Goal: Information Seeking & Learning: Check status

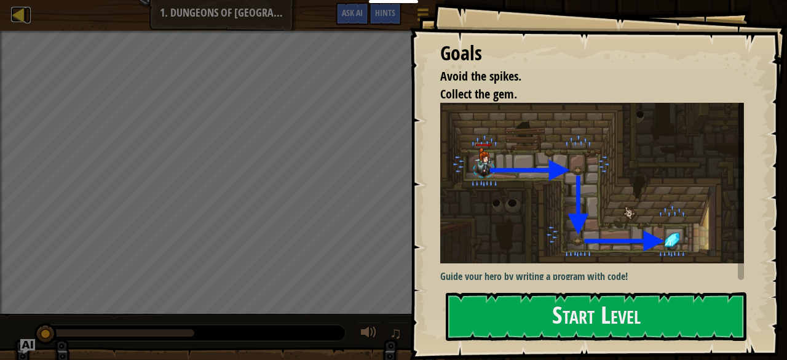
click at [20, 17] on div at bounding box center [18, 14] width 15 height 15
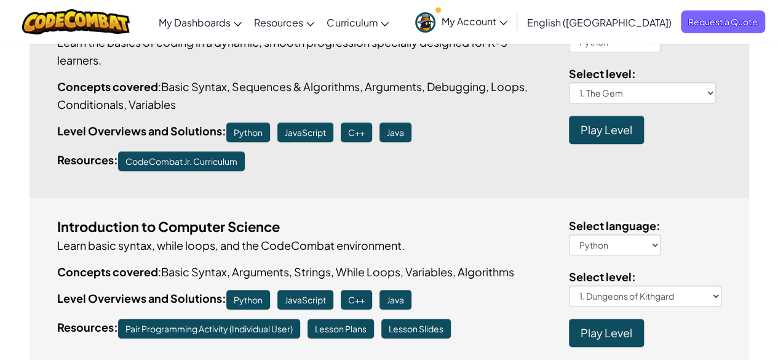
scroll to position [61, 0]
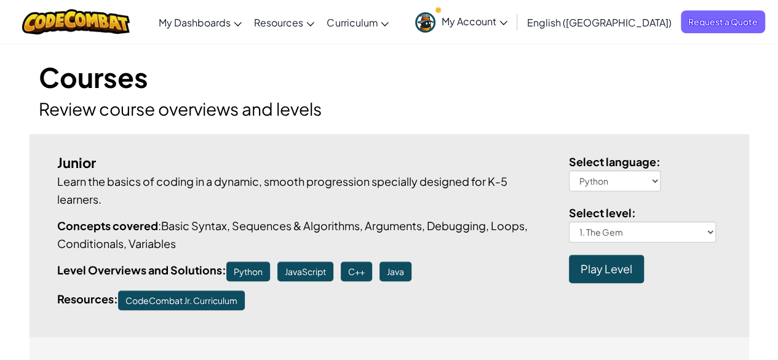
click at [507, 20] on span "My Account" at bounding box center [475, 21] width 66 height 13
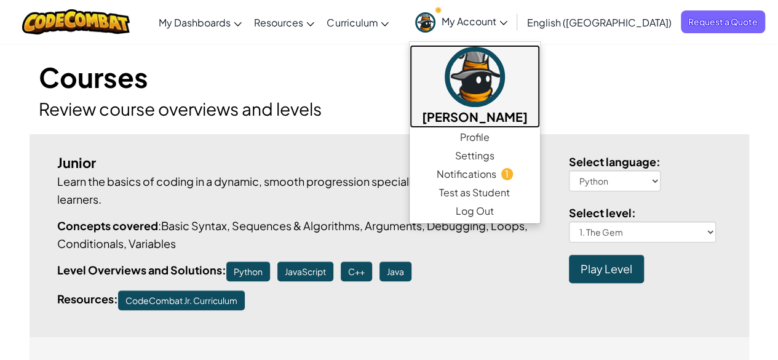
click at [505, 90] on img at bounding box center [475, 77] width 60 height 60
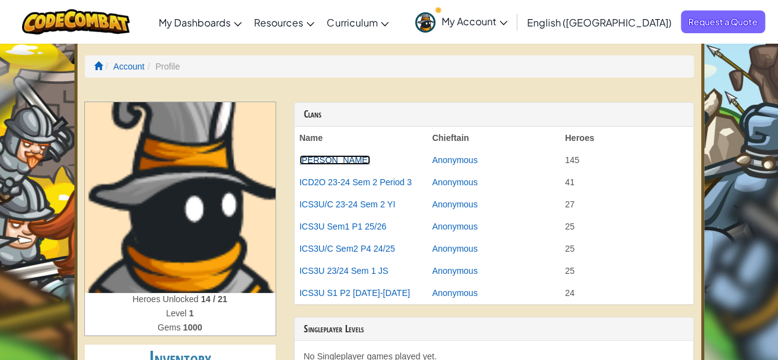
click at [325, 157] on link "[PERSON_NAME]" at bounding box center [334, 160] width 71 height 10
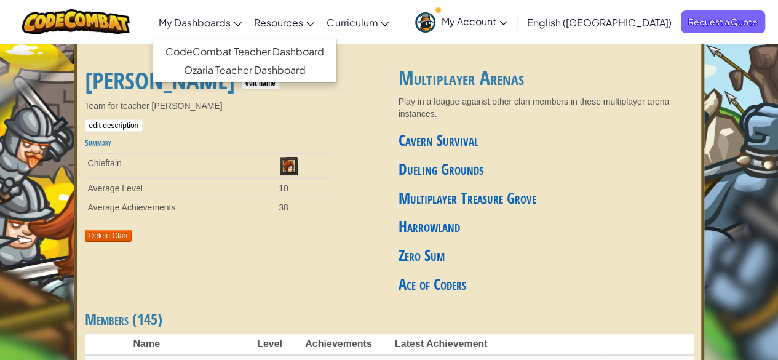
click at [231, 22] on span "My Dashboards" at bounding box center [195, 22] width 72 height 13
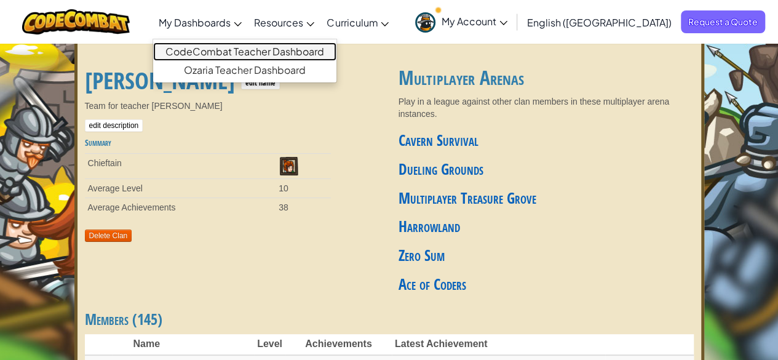
click at [263, 55] on link "CodeCombat Teacher Dashboard" at bounding box center [244, 51] width 183 height 18
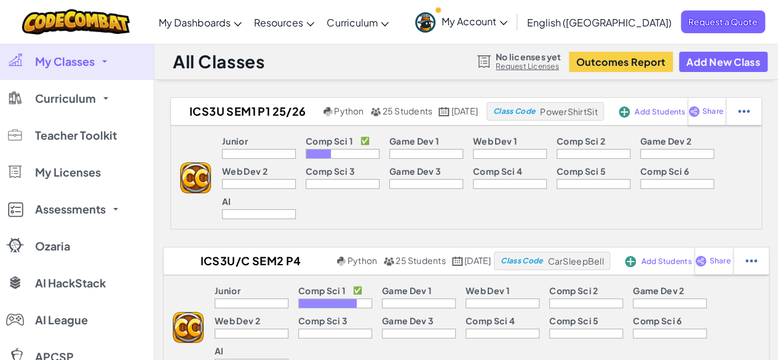
click at [315, 153] on div at bounding box center [343, 154] width 74 height 10
click at [761, 113] on div at bounding box center [744, 111] width 36 height 27
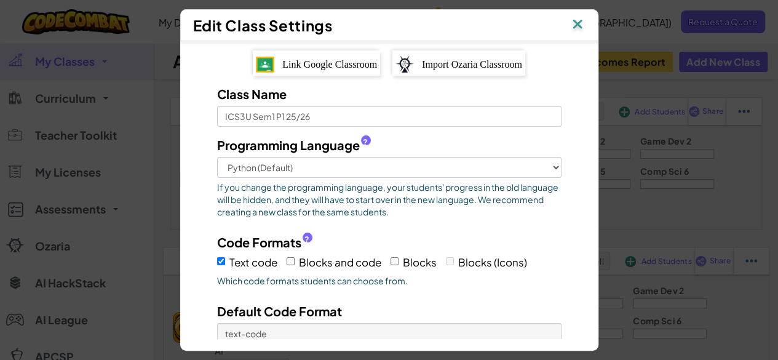
click at [576, 25] on img at bounding box center [577, 25] width 16 height 18
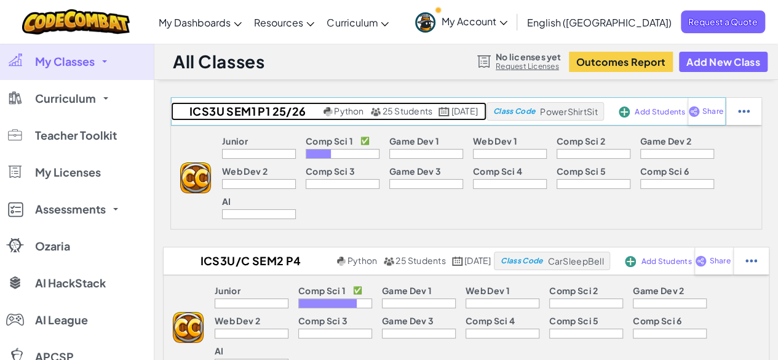
click at [244, 109] on h2 "ICS3U Sem1 P1 25/26" at bounding box center [246, 111] width 150 height 18
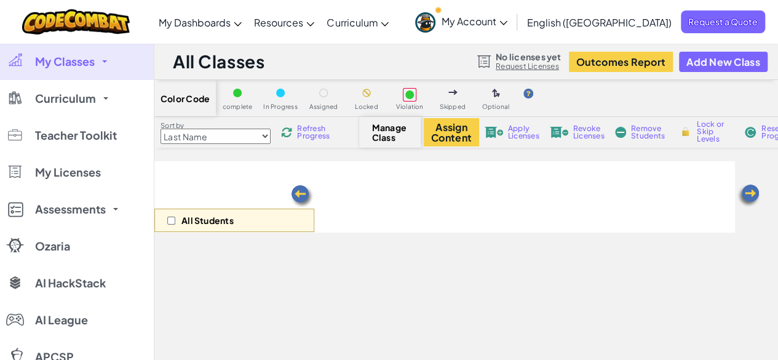
select select "560f1a9f22961295f9427742"
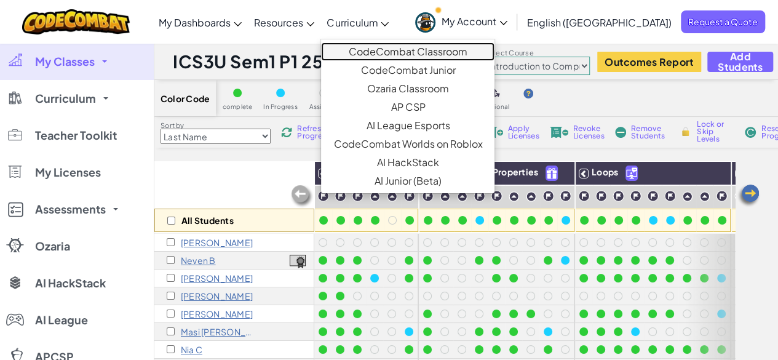
click at [408, 47] on link "CodeCombat Classroom" at bounding box center [407, 51] width 173 height 18
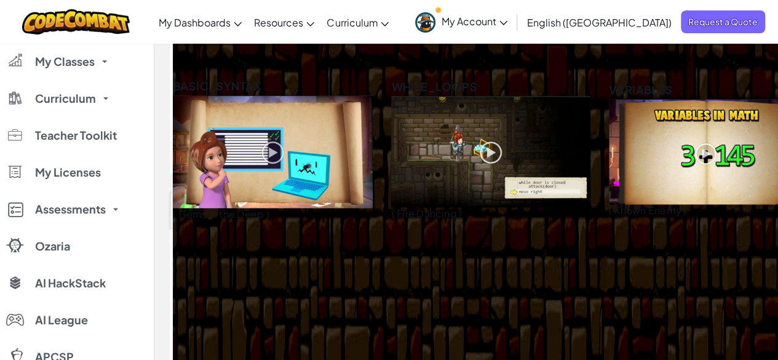
scroll to position [430, 0]
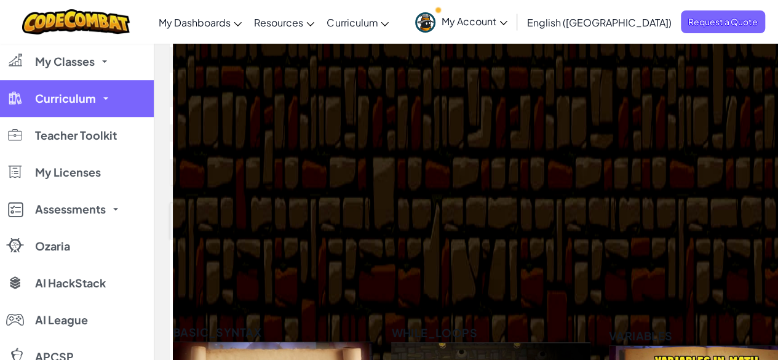
click at [97, 94] on link "Curriculum" at bounding box center [77, 98] width 154 height 37
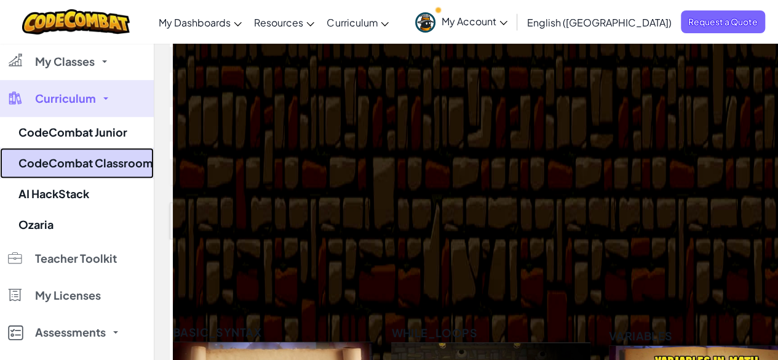
click at [86, 165] on link "CodeCombat Classroom" at bounding box center [77, 163] width 154 height 31
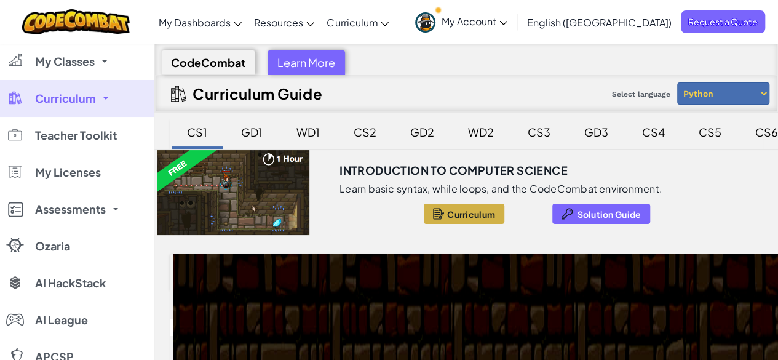
click at [447, 209] on span "Curriculum" at bounding box center [471, 214] width 48 height 10
click at [251, 136] on div "GD1" at bounding box center [252, 131] width 46 height 29
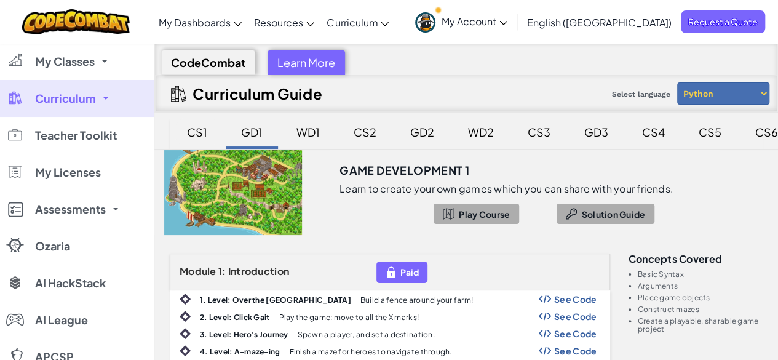
click at [199, 126] on div "CS1" at bounding box center [197, 131] width 45 height 29
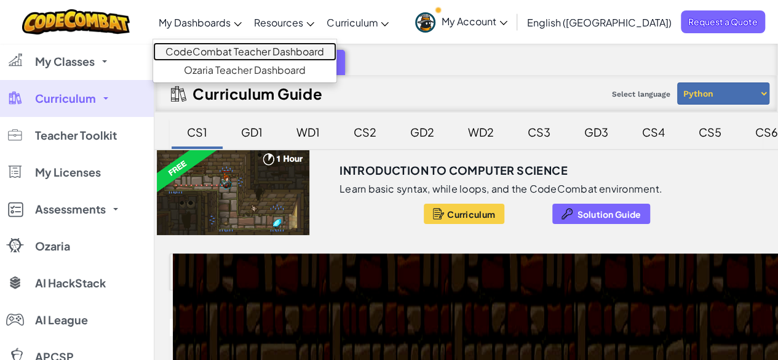
click at [284, 52] on link "CodeCombat Teacher Dashboard" at bounding box center [244, 51] width 183 height 18
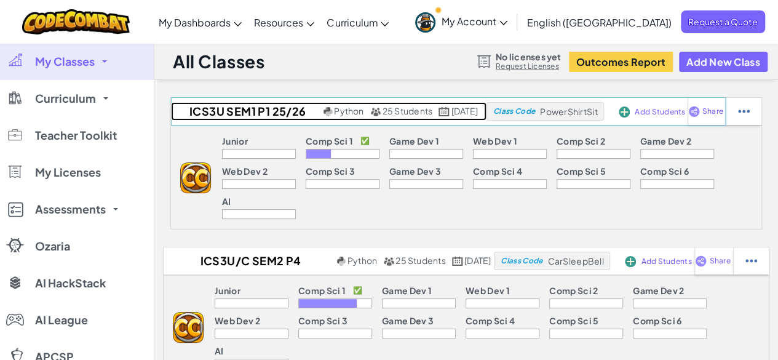
click at [383, 111] on span "25 Students" at bounding box center [408, 110] width 50 height 11
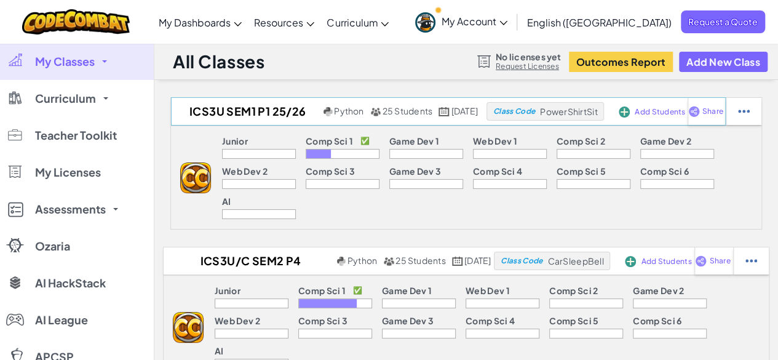
select select "560f1a9f22961295f9427742"
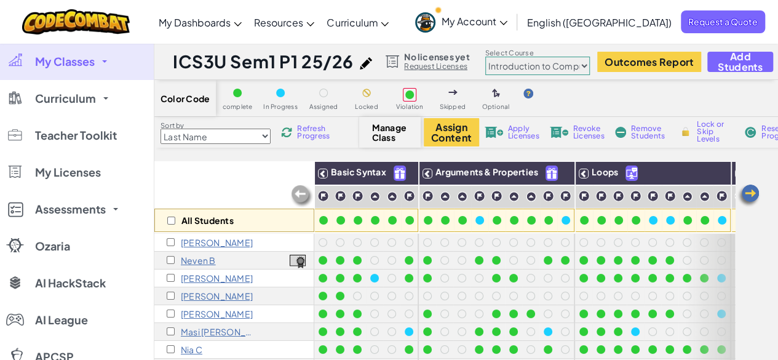
click at [266, 132] on select "Last Name first Name Progress (High to Low) Progress (Low to Hight)" at bounding box center [216, 136] width 110 height 15
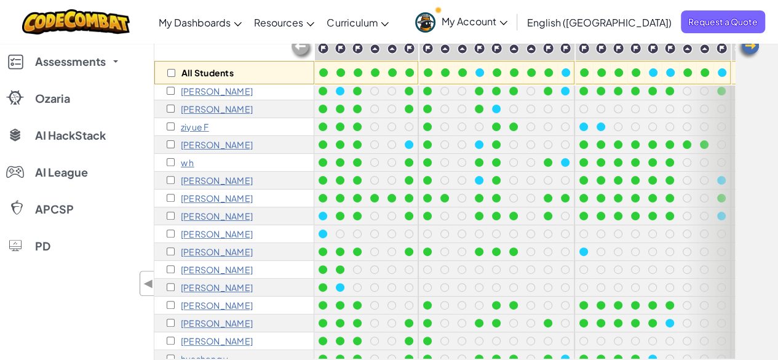
scroll to position [142, 0]
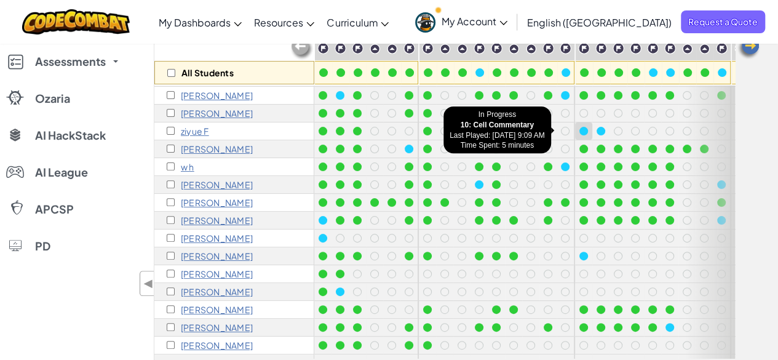
click at [580, 125] on div at bounding box center [584, 131] width 14 height 14
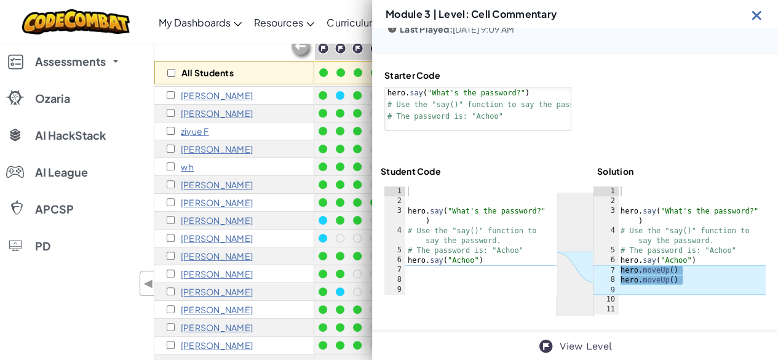
scroll to position [69, 0]
click at [483, 268] on div "hero . say ( "What's the password?" ) # Use the "say()" function to say the pas…" at bounding box center [480, 249] width 151 height 128
click at [488, 255] on div "hero . say ( "What's the password?" ) # Use the "say()" function to say the pas…" at bounding box center [480, 249] width 151 height 128
type textarea "hero.say("Achoo")"
click at [676, 278] on div "hero . say ( "What's the password?" ) # Use the "say()" function to say the pas…" at bounding box center [692, 259] width 148 height 148
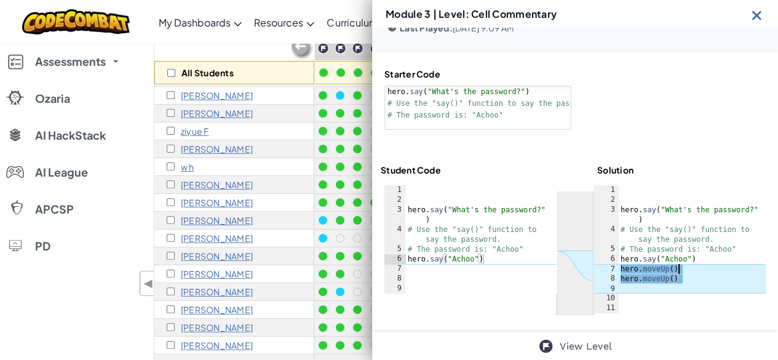
click at [674, 272] on div "hero . say ( "What's the password?" ) # Use the "say()" function to say the pas…" at bounding box center [692, 259] width 148 height 148
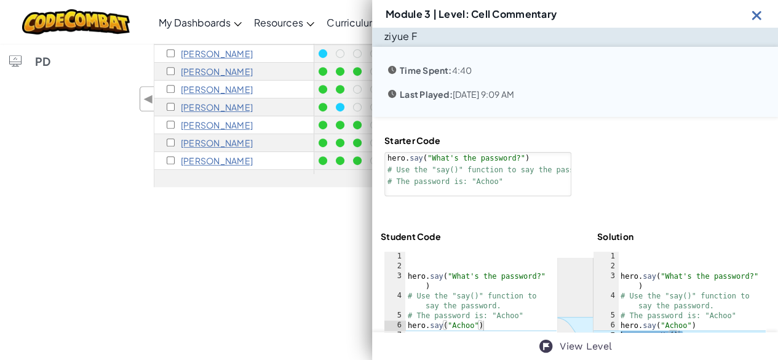
scroll to position [0, 0]
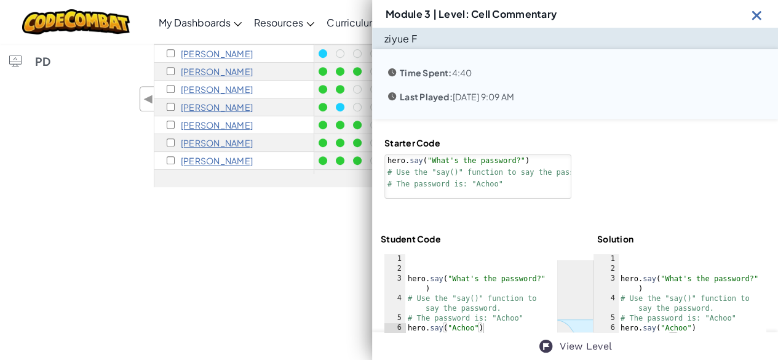
click at [759, 13] on img at bounding box center [756, 14] width 15 height 15
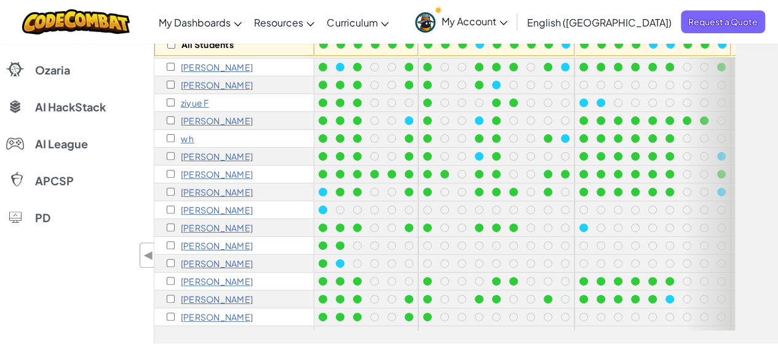
scroll to position [169, 0]
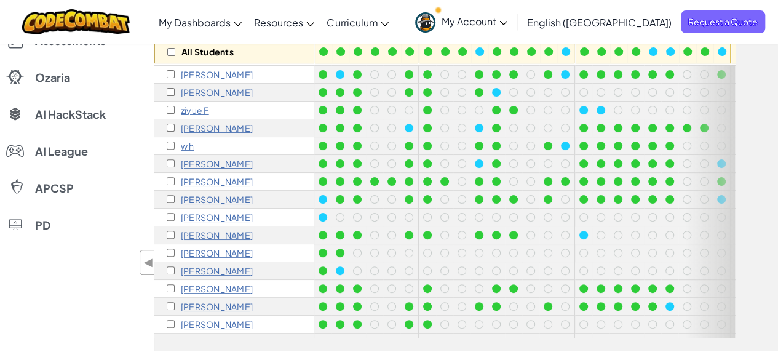
click at [200, 109] on p "ziyue F" at bounding box center [195, 110] width 28 height 10
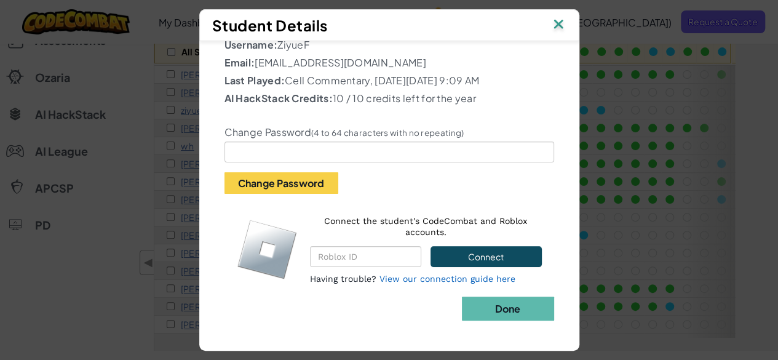
scroll to position [0, 0]
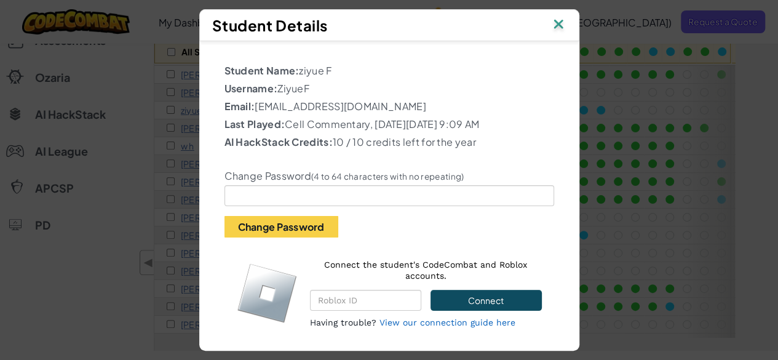
click at [560, 30] on img at bounding box center [558, 25] width 16 height 18
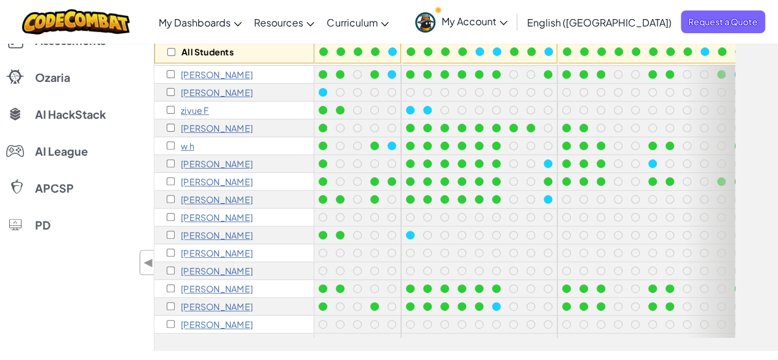
scroll to position [142, 176]
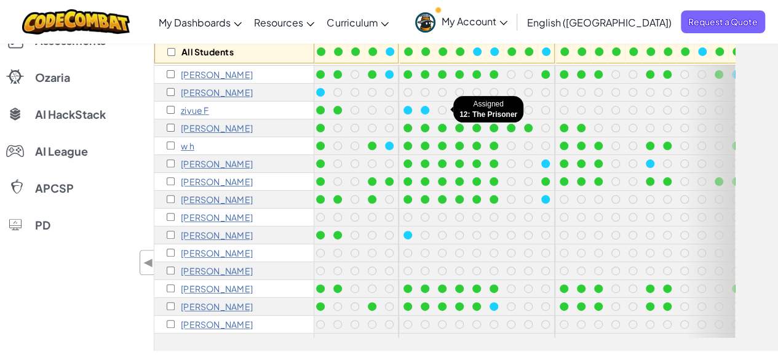
click at [444, 109] on div at bounding box center [442, 110] width 9 height 9
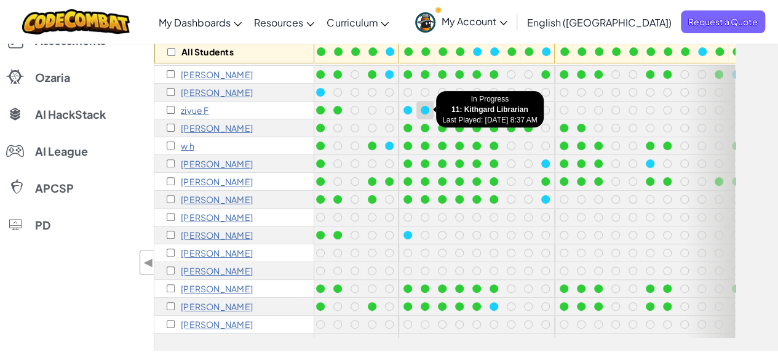
click at [417, 109] on div at bounding box center [424, 109] width 17 height 17
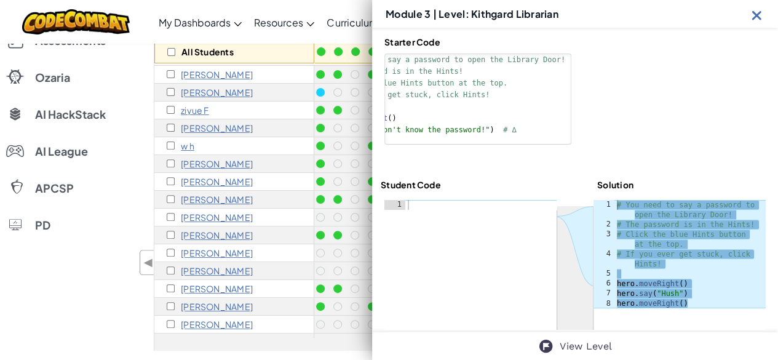
scroll to position [116, 0]
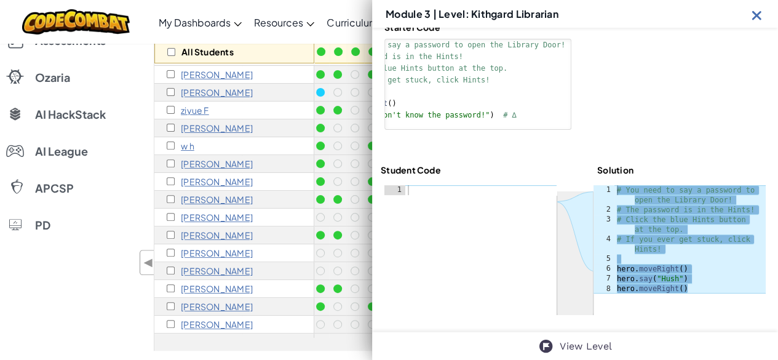
type textarea "# Click the blue Hints button at the top."
click at [614, 233] on div "# You need to say a password to open the Library Door! # The password is in the…" at bounding box center [689, 254] width 151 height 138
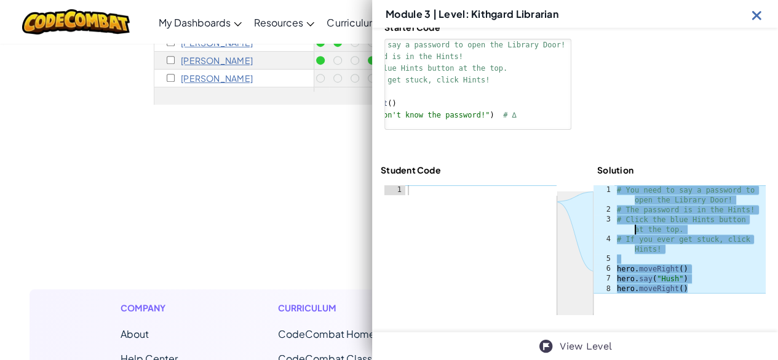
scroll to position [169, 0]
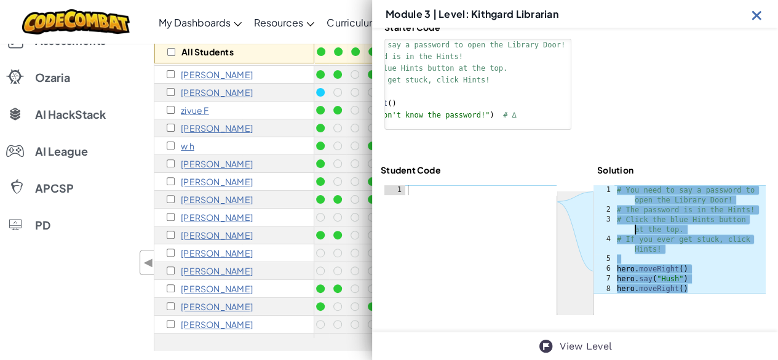
click at [755, 25] on div "Module 3 | Level: Kithgard Librarian" at bounding box center [575, 14] width 406 height 28
click at [755, 19] on img at bounding box center [756, 14] width 15 height 15
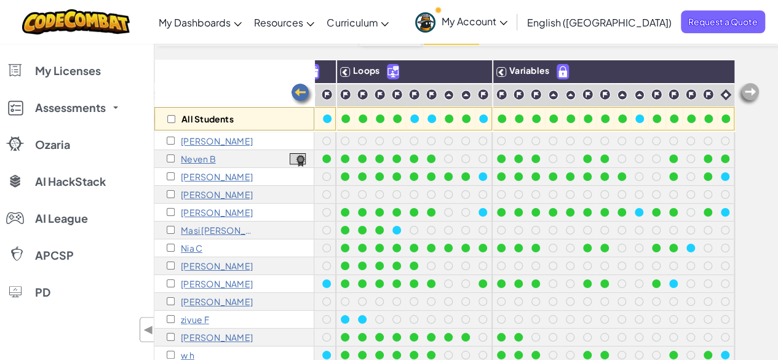
scroll to position [46, 0]
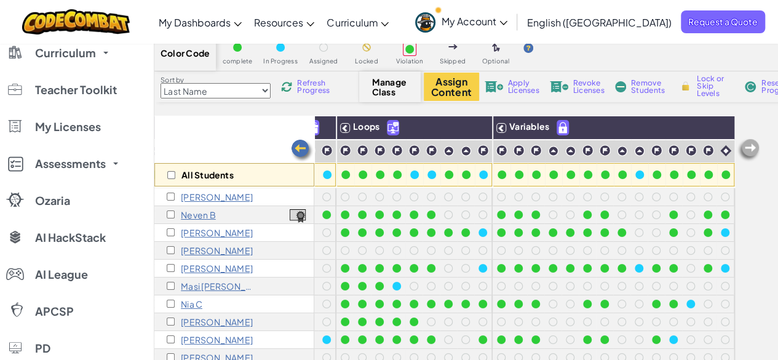
click at [750, 149] on img at bounding box center [748, 150] width 25 height 25
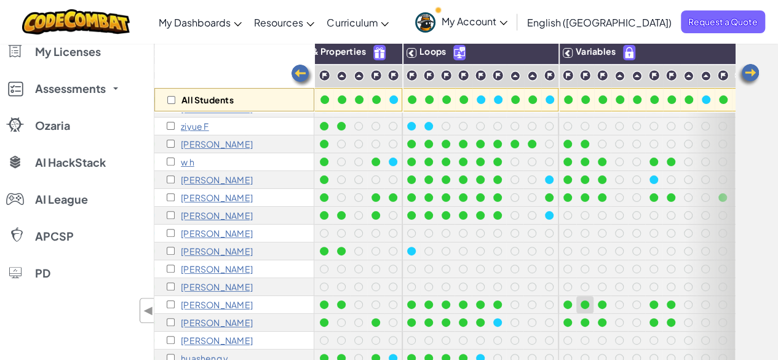
scroll to position [0, 0]
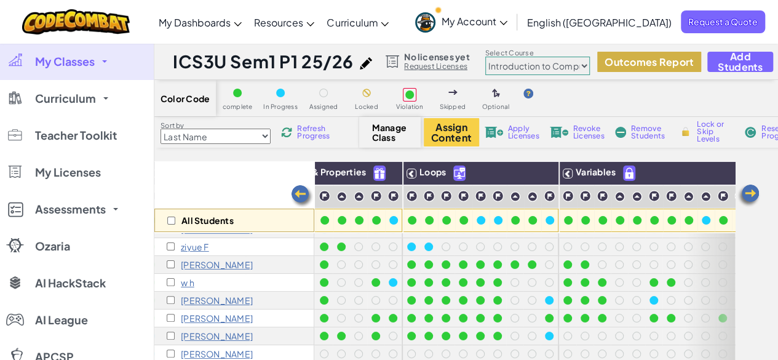
click at [636, 54] on button "Outcomes Report" at bounding box center [649, 62] width 104 height 20
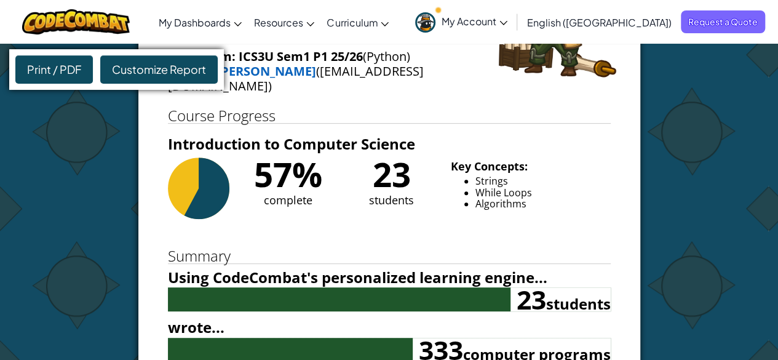
scroll to position [61, 0]
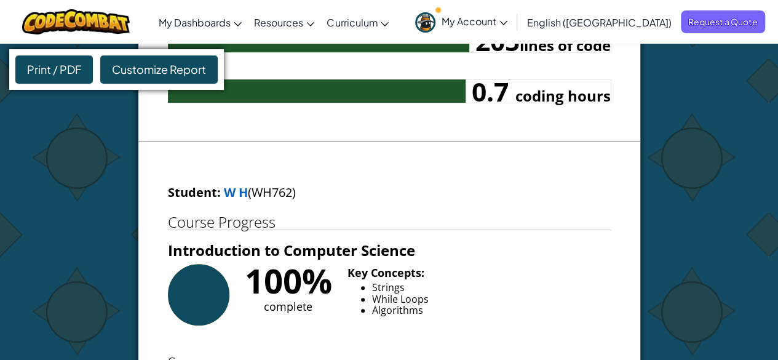
scroll to position [61, 0]
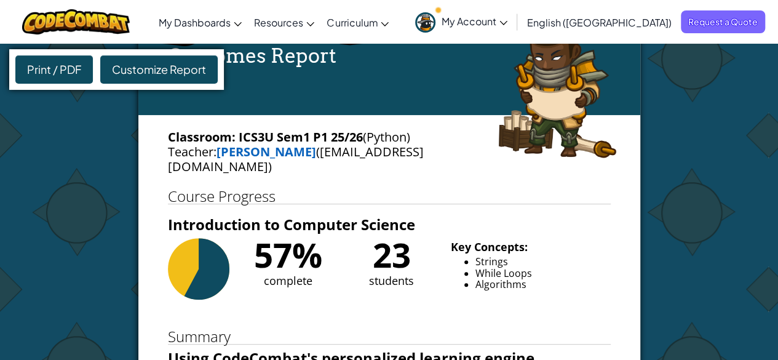
click at [149, 61] on div "Customize Report" at bounding box center [158, 69] width 117 height 28
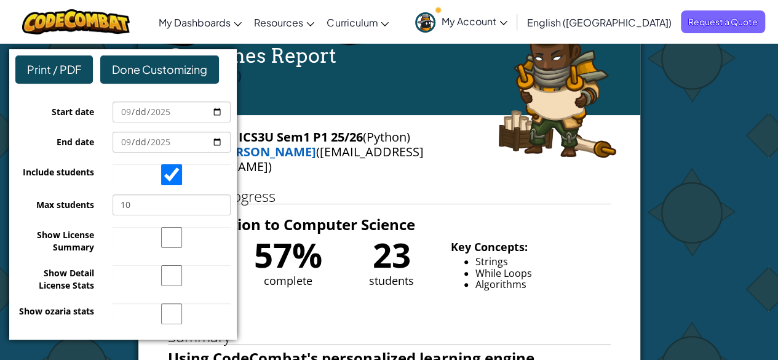
scroll to position [123, 0]
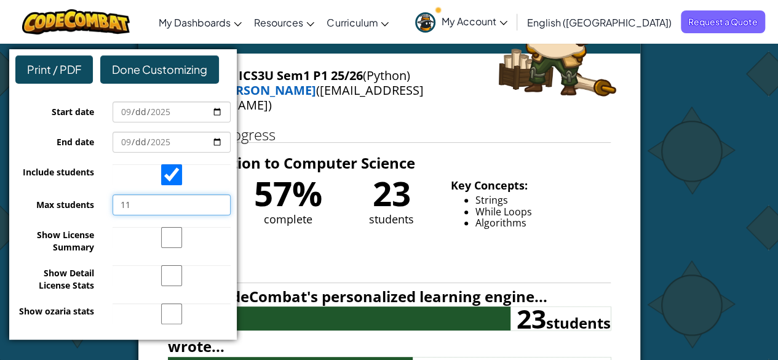
click at [218, 201] on input "11" at bounding box center [172, 204] width 118 height 21
click at [218, 201] on input "12" at bounding box center [172, 204] width 118 height 21
click at [218, 201] on input "13" at bounding box center [172, 204] width 118 height 21
click at [218, 201] on input "14" at bounding box center [172, 204] width 118 height 21
click at [218, 201] on input "15" at bounding box center [172, 204] width 118 height 21
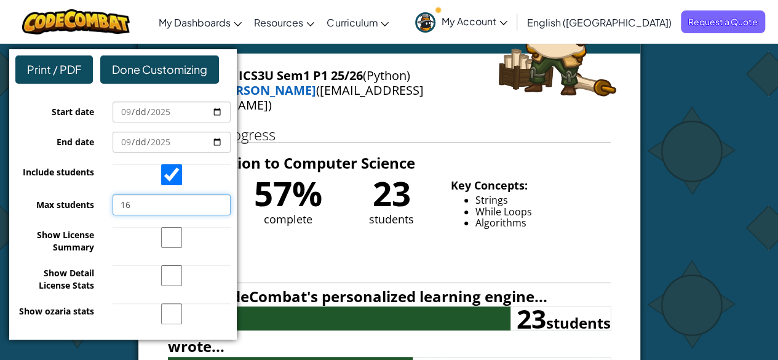
click at [218, 201] on input "16" at bounding box center [172, 204] width 118 height 21
click at [218, 201] on input "17" at bounding box center [172, 204] width 118 height 21
click at [218, 201] on input "18" at bounding box center [172, 204] width 118 height 21
click at [218, 201] on input "19" at bounding box center [172, 204] width 118 height 21
click at [218, 201] on input "20" at bounding box center [172, 204] width 118 height 21
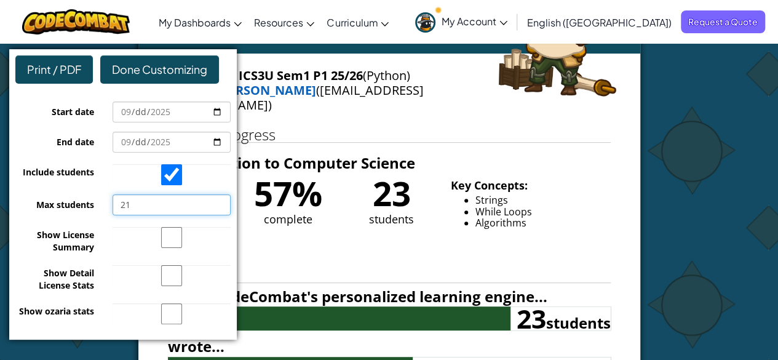
click at [218, 201] on input "21" at bounding box center [172, 204] width 118 height 21
click at [218, 201] on input "22" at bounding box center [172, 204] width 118 height 21
click at [218, 201] on input "23" at bounding box center [172, 204] width 118 height 21
click at [218, 201] on input "24" at bounding box center [172, 204] width 118 height 21
click at [218, 201] on input "25" at bounding box center [172, 204] width 118 height 21
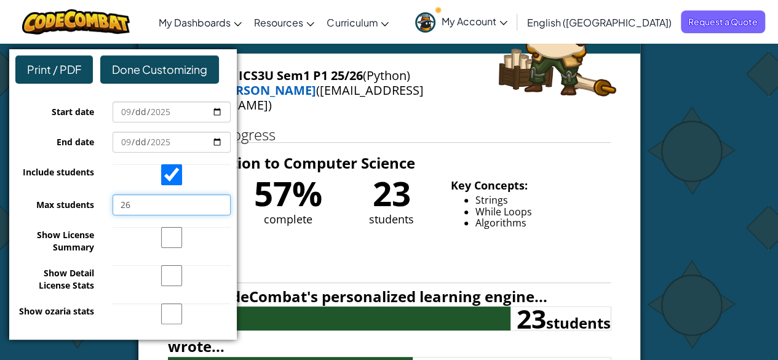
click at [218, 201] on input "26" at bounding box center [172, 204] width 118 height 21
type input "27"
click at [218, 201] on input "27" at bounding box center [172, 204] width 118 height 21
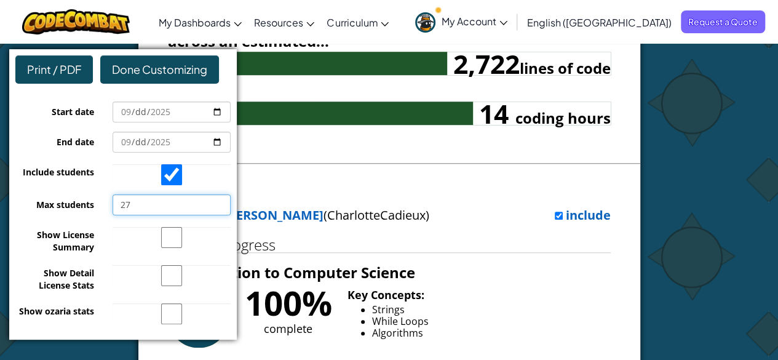
scroll to position [492, 0]
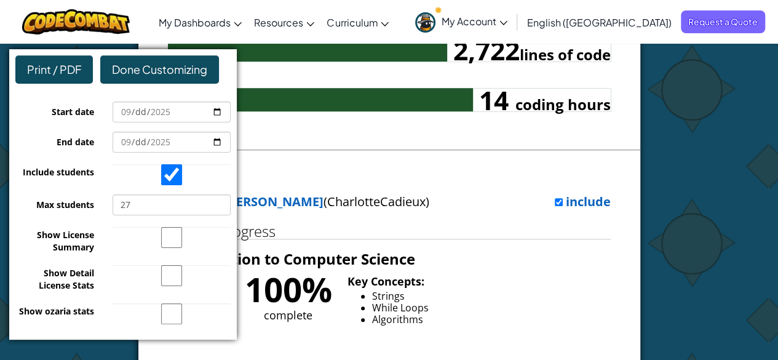
click at [170, 67] on span "Done Customizing" at bounding box center [159, 69] width 95 height 14
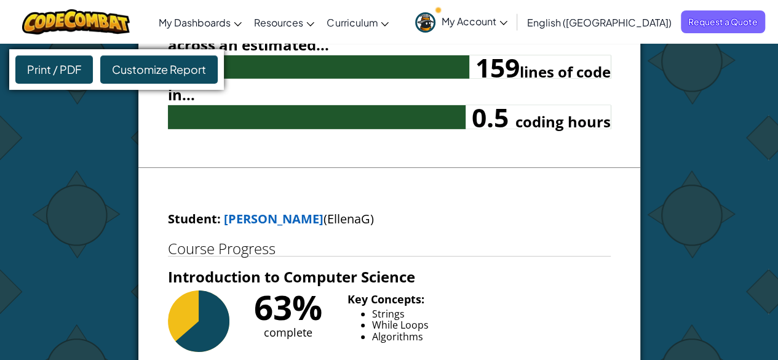
scroll to position [4059, 0]
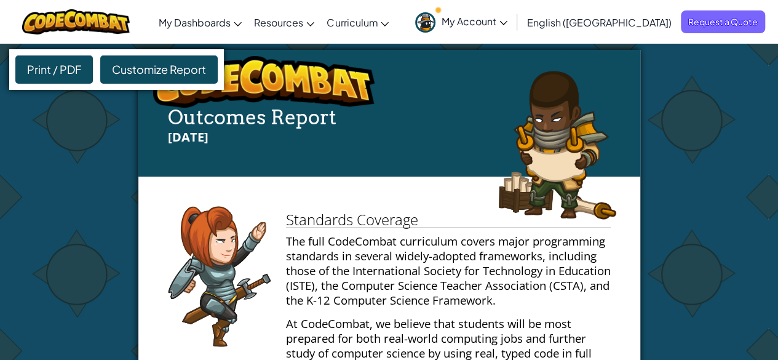
scroll to position [123, 0]
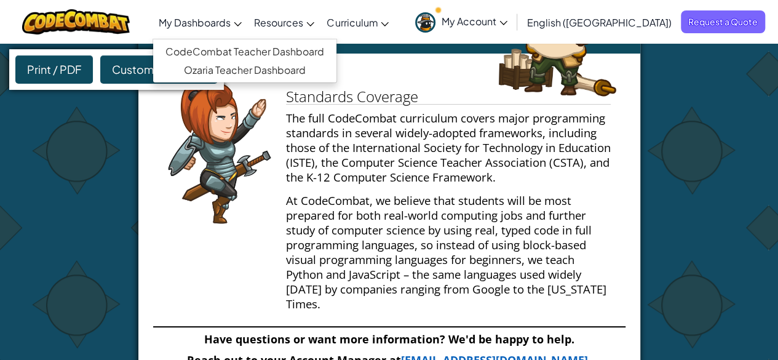
click at [231, 28] on span "My Dashboards" at bounding box center [195, 22] width 72 height 13
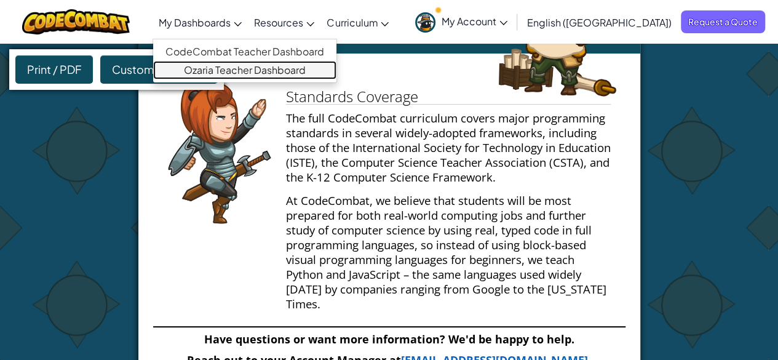
click at [259, 68] on link "Ozaria Teacher Dashboard" at bounding box center [244, 70] width 183 height 18
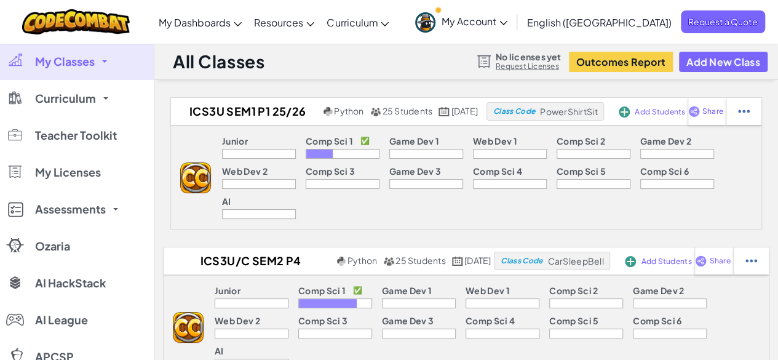
click at [378, 208] on div "ICS3U Sem1 P1 25/26 Python 25 Students [DATE] Class Code PowerShirtSit Add Stud…" at bounding box center [466, 312] width 624 height 431
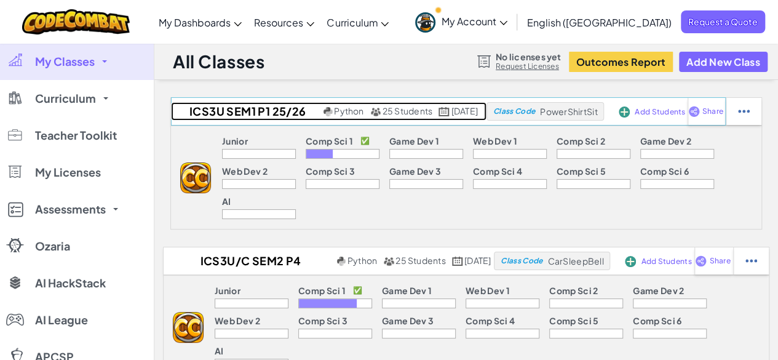
click at [233, 111] on h2 "ICS3U Sem1 P1 25/26" at bounding box center [246, 111] width 150 height 18
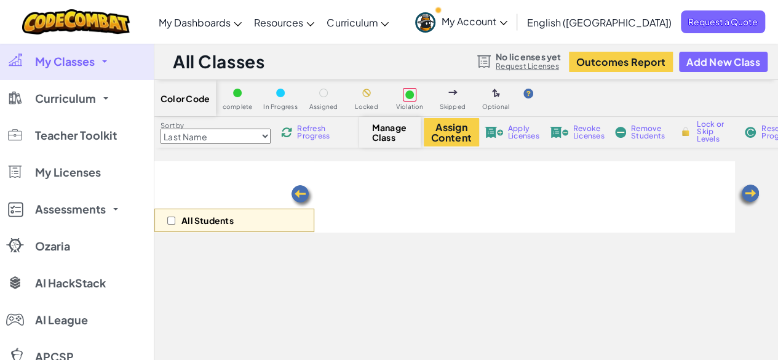
select select "560f1a9f22961295f9427742"
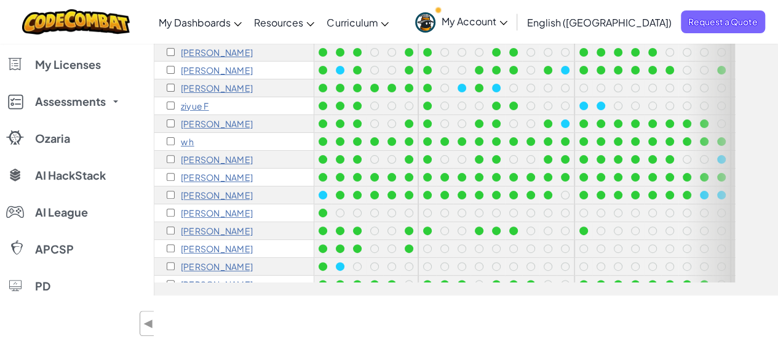
scroll to position [90, 0]
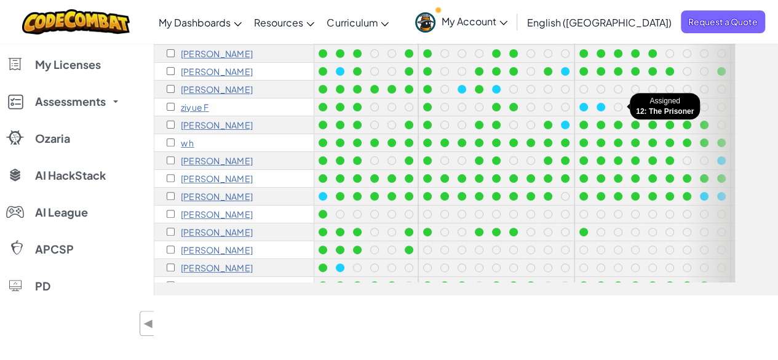
click at [615, 106] on div at bounding box center [618, 107] width 9 height 9
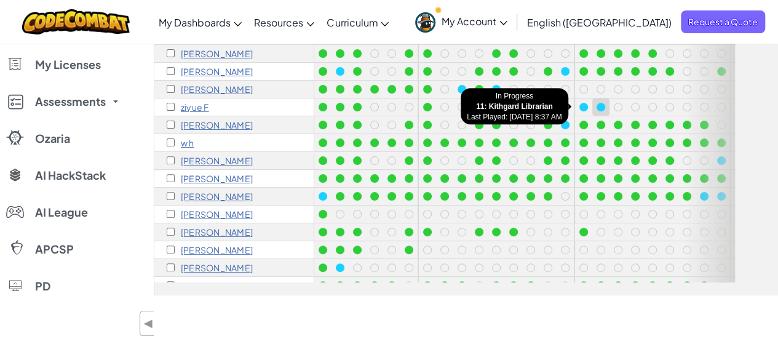
click at [598, 106] on div at bounding box center [601, 107] width 9 height 9
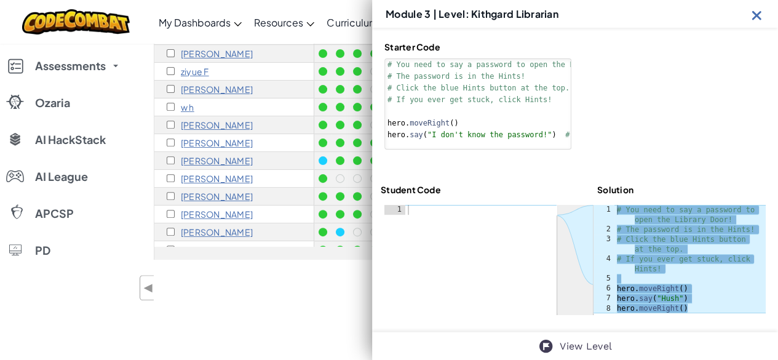
scroll to position [285, 0]
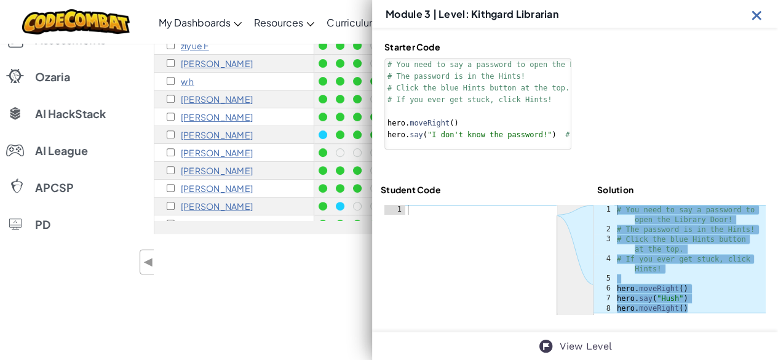
click at [755, 17] on img at bounding box center [756, 14] width 15 height 15
